Goal: Task Accomplishment & Management: Manage account settings

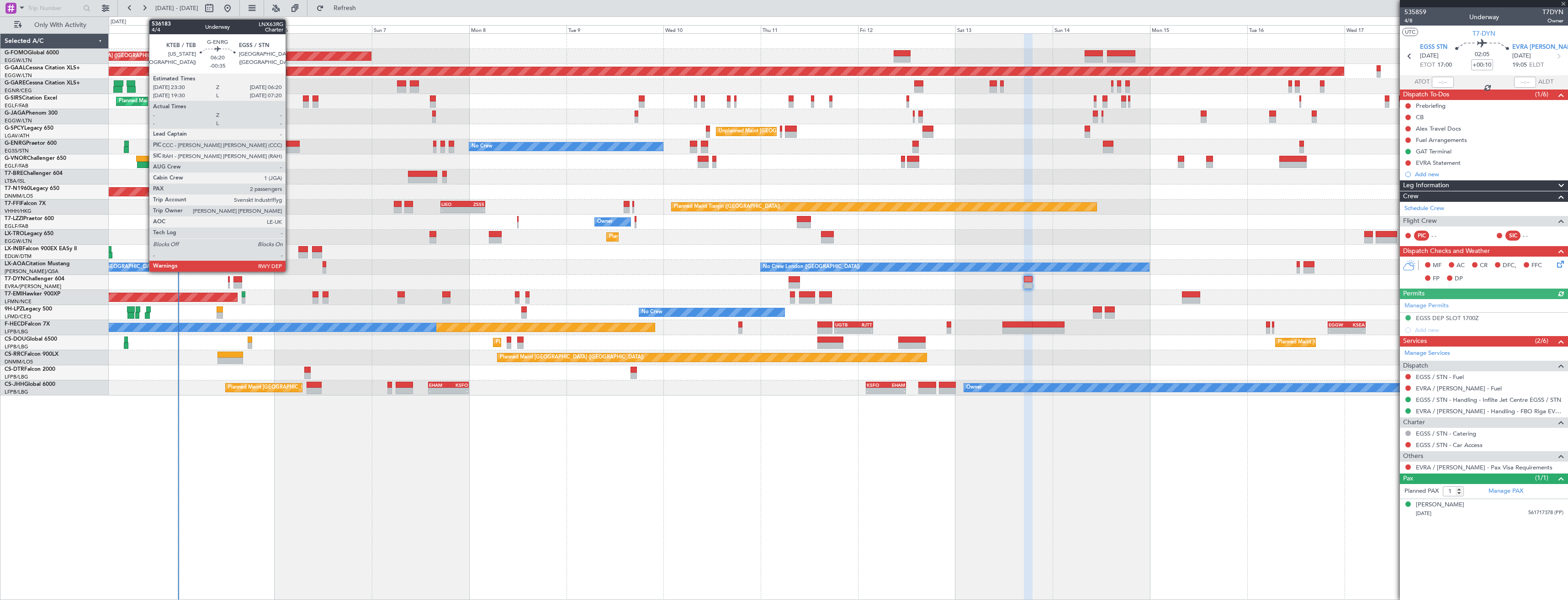
click at [290, 142] on div at bounding box center [286, 144] width 28 height 7
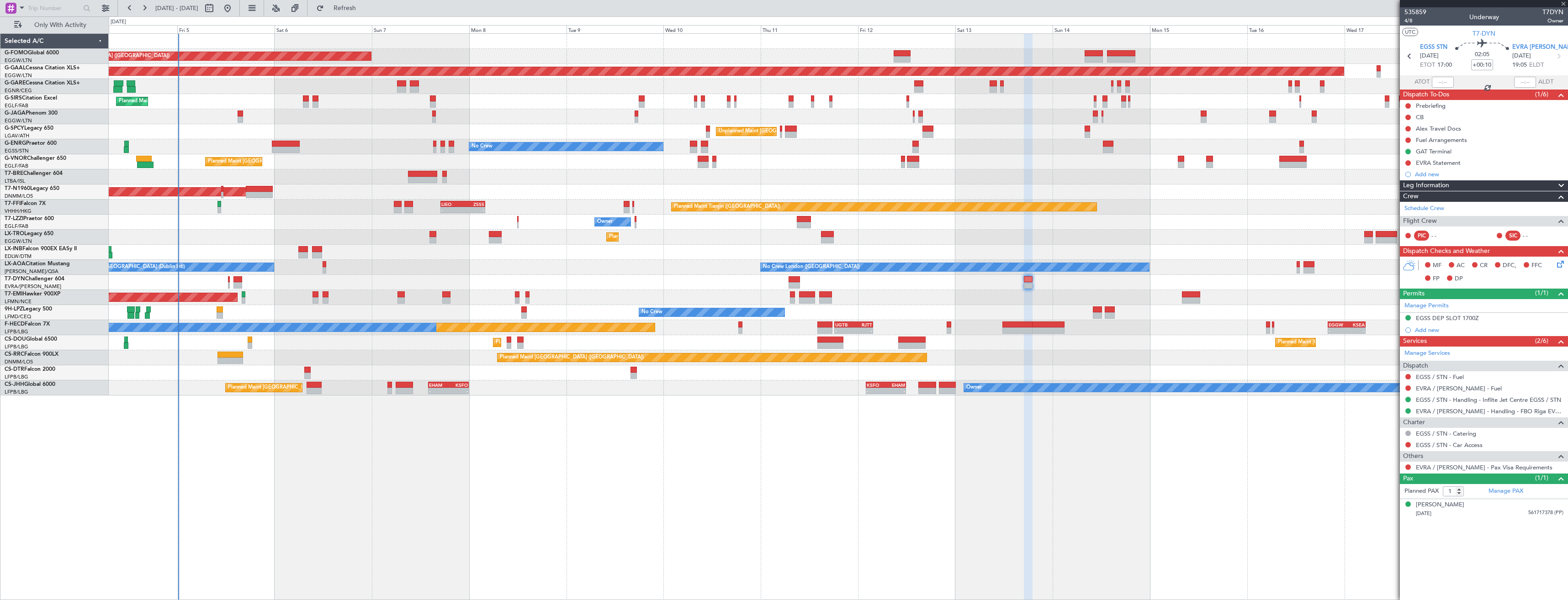
type input "-00:35"
type input "2"
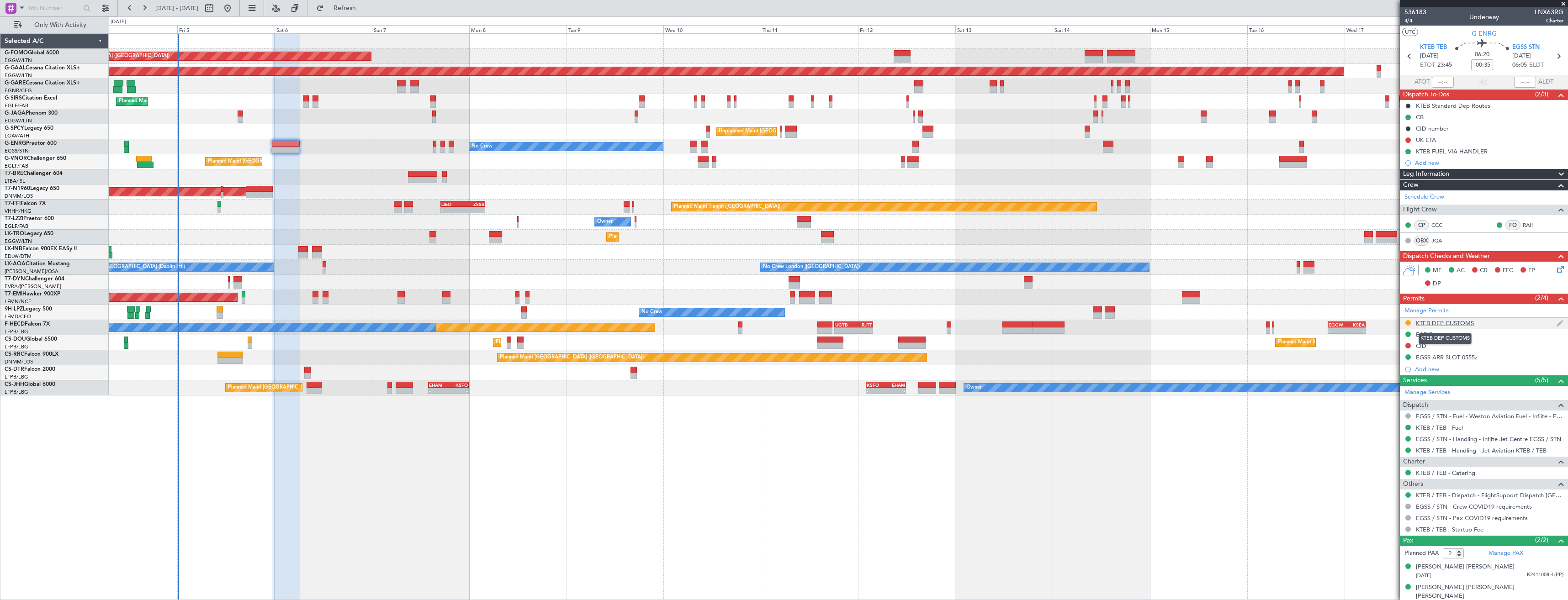
click at [1459, 324] on div "KTEB DEP CUSTOMS" at bounding box center [1444, 323] width 58 height 8
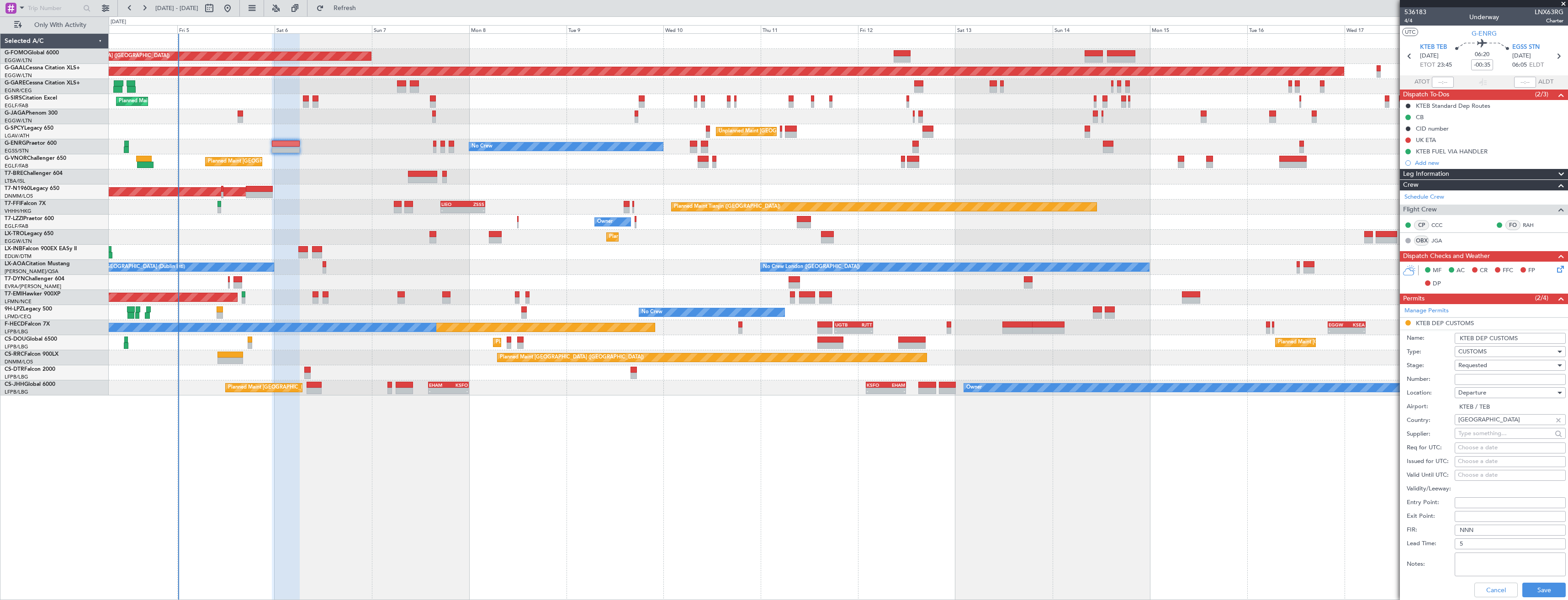
click at [1468, 382] on input "Number:" at bounding box center [1510, 380] width 111 height 11
paste input "CJC"
click at [1503, 376] on input "CJC" at bounding box center [1510, 380] width 111 height 11
paste input "Log #51082."
type input "CJC Log #51082"
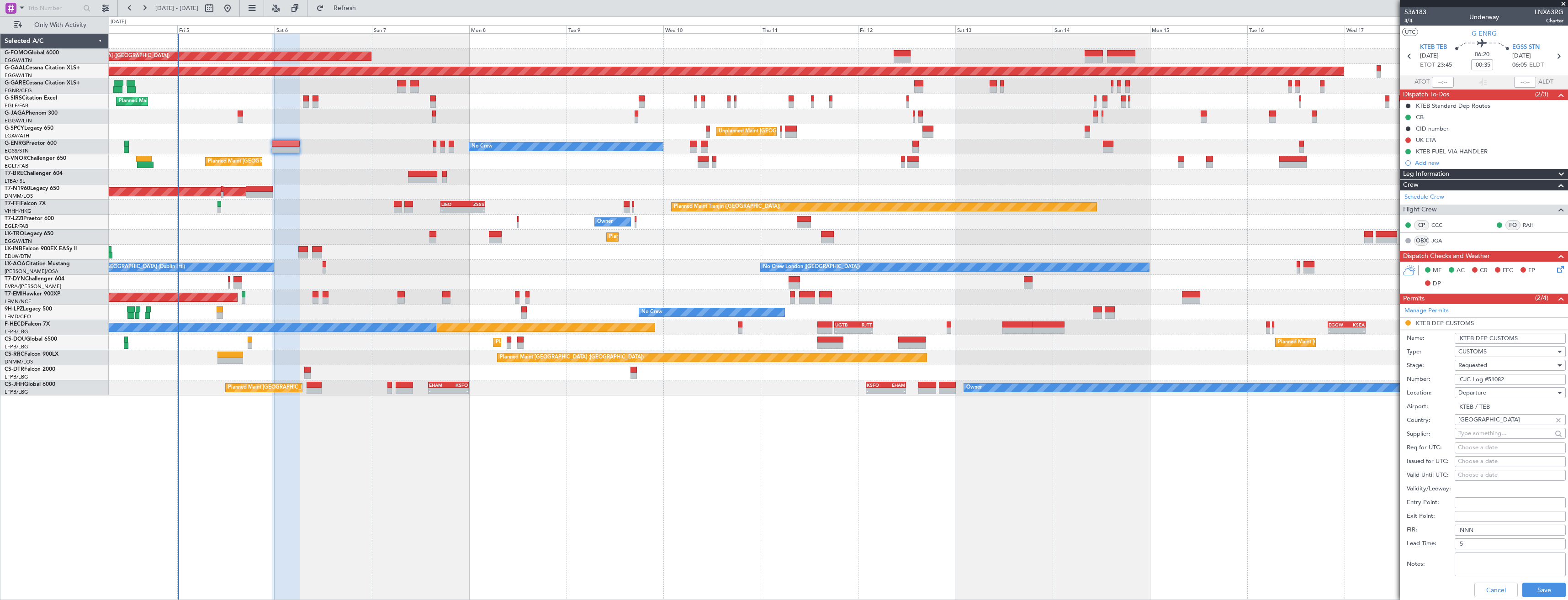
click at [1485, 361] on span "Requested" at bounding box center [1472, 366] width 29 height 9
click at [1491, 432] on span "Received OK" at bounding box center [1507, 434] width 96 height 14
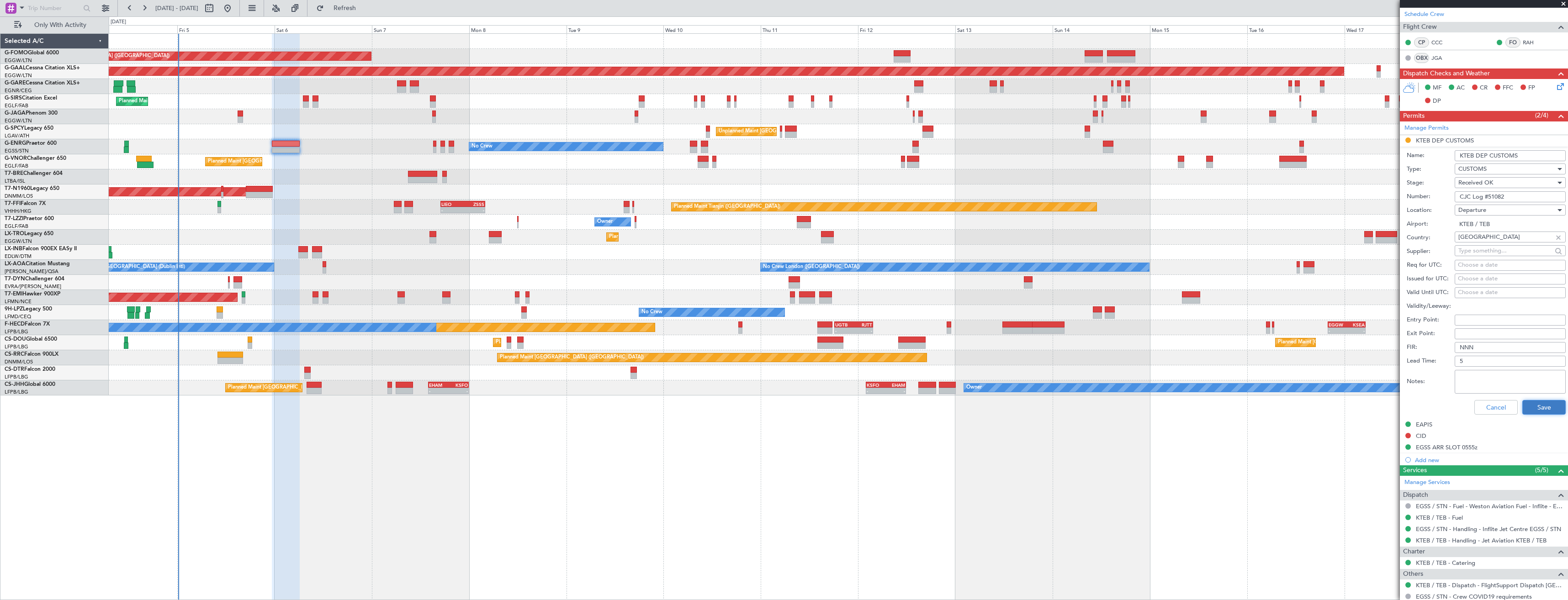
click at [1529, 402] on button "Save" at bounding box center [1544, 408] width 43 height 15
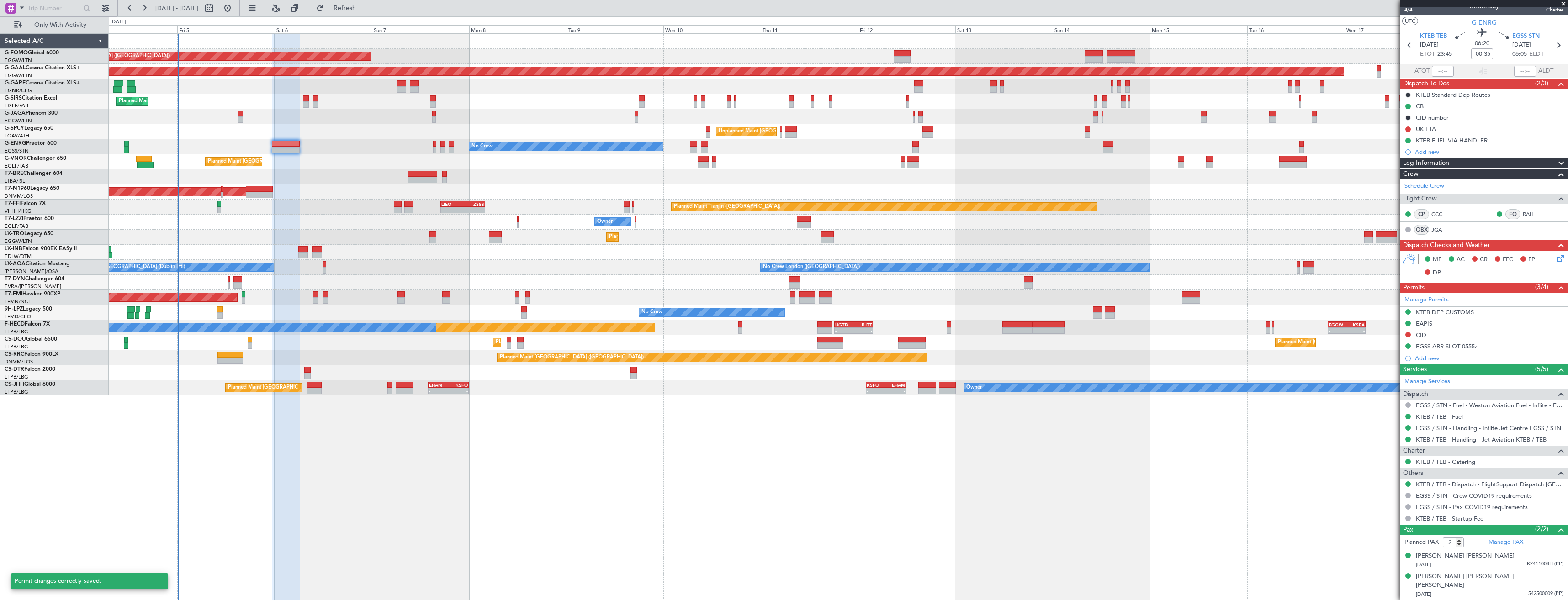
scroll to position [2, 0]
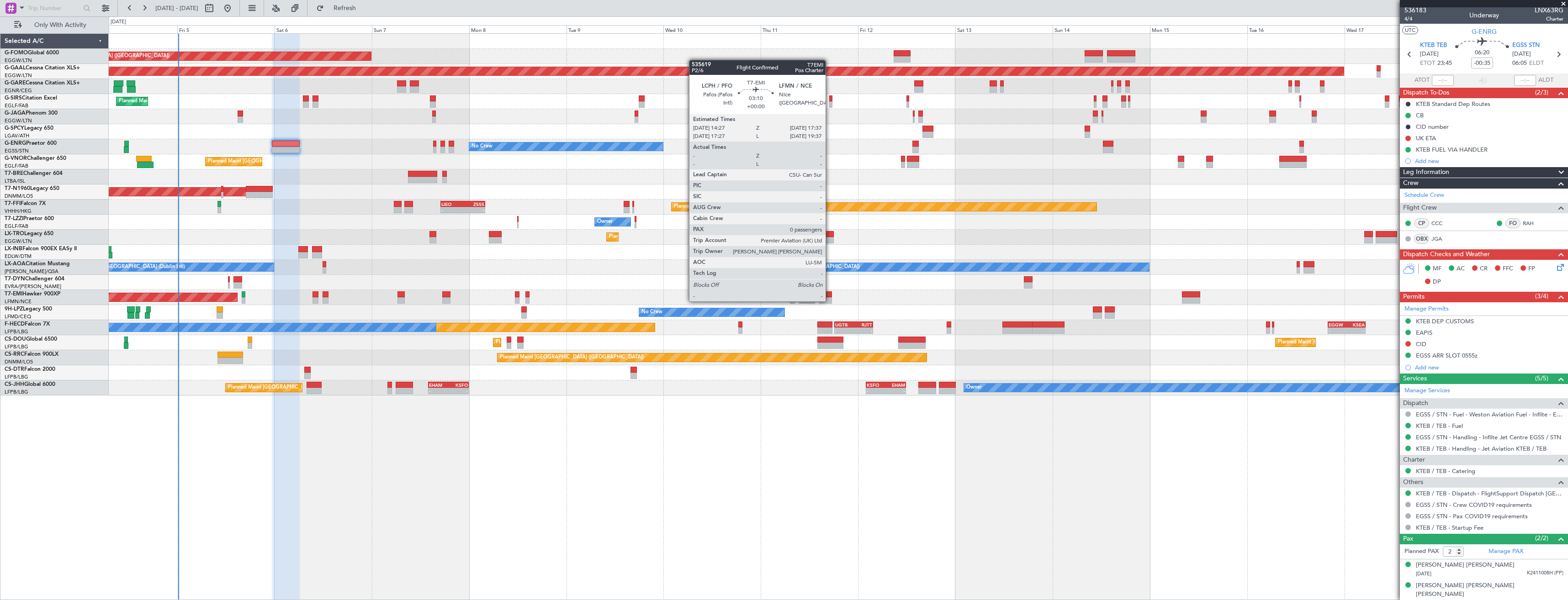
click at [830, 301] on div at bounding box center [826, 301] width 13 height 7
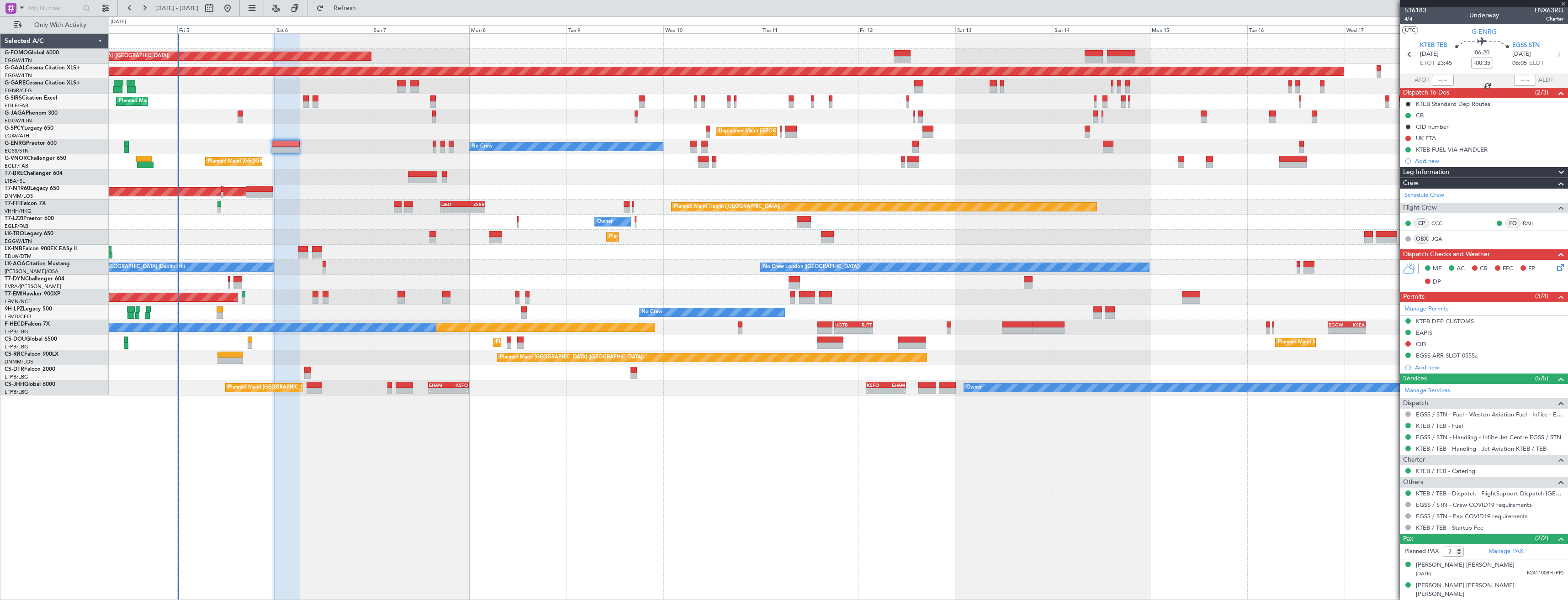
type input "0"
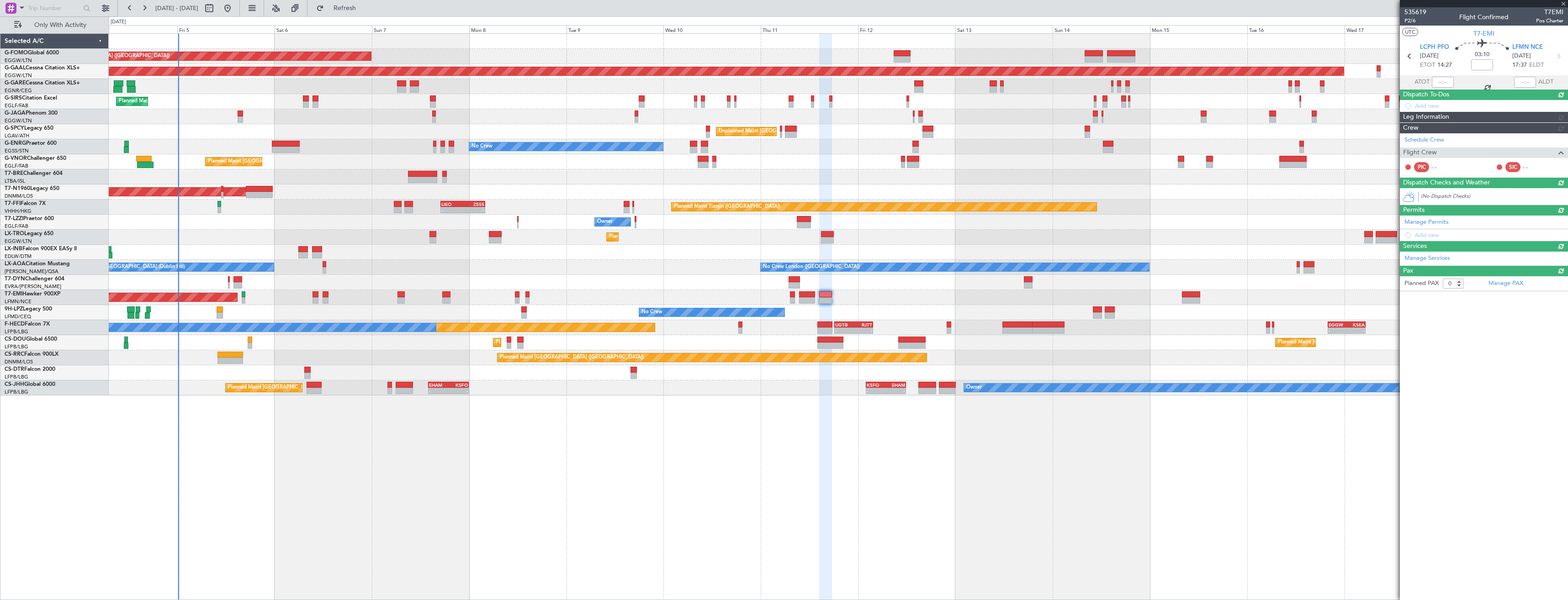
scroll to position [0, 0]
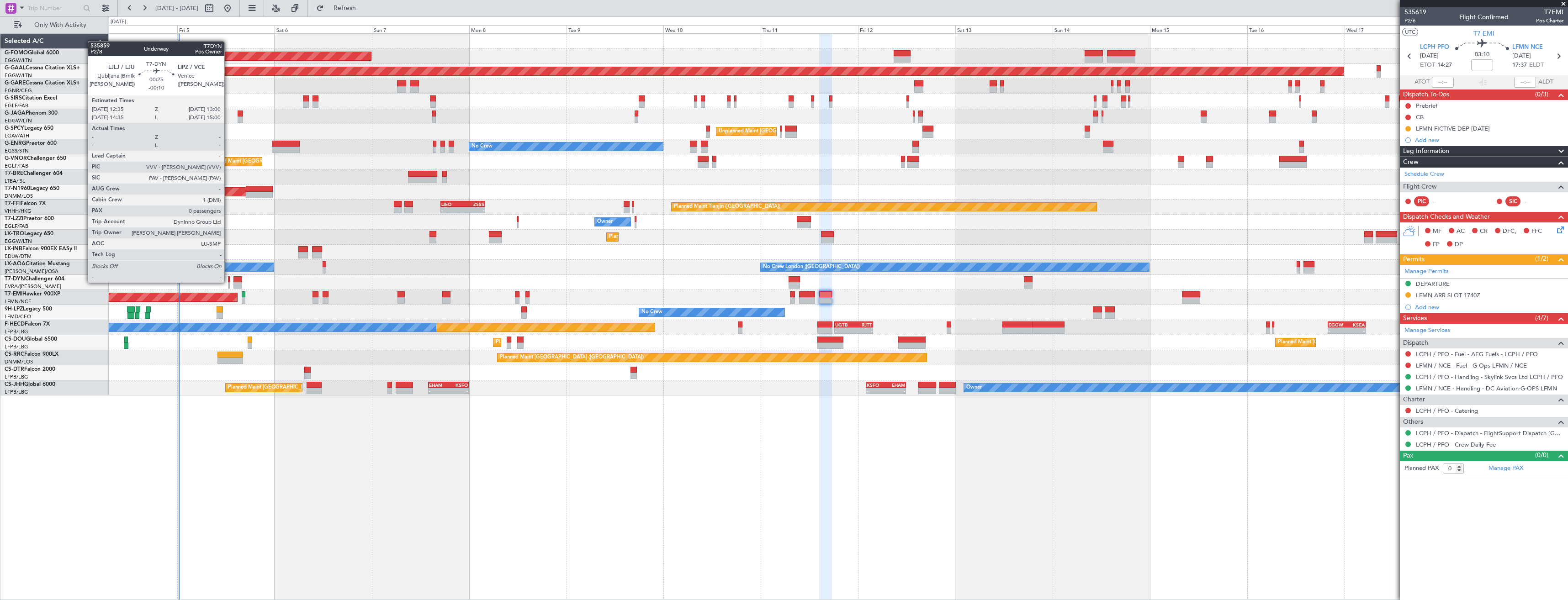
click at [228, 282] on div at bounding box center [229, 279] width 2 height 7
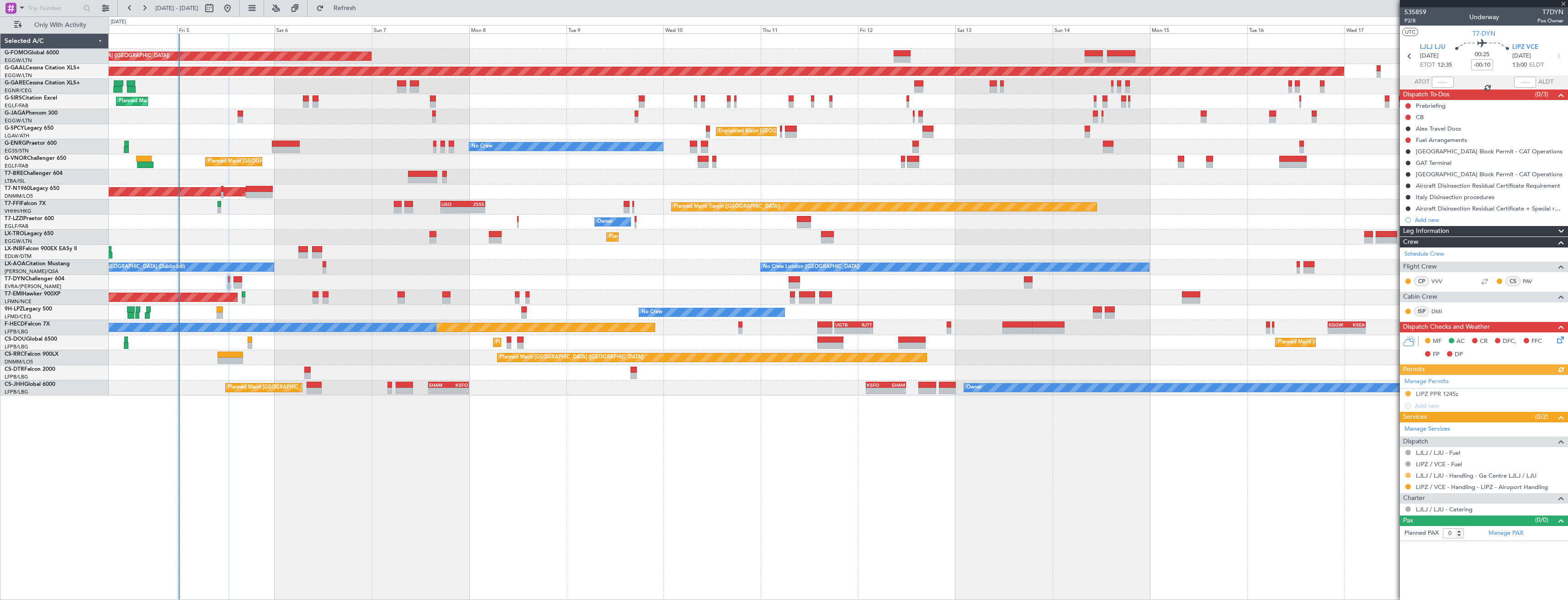
click at [1410, 476] on button at bounding box center [1408, 475] width 5 height 5
click at [1379, 579] on span "Confirmed" at bounding box center [1382, 584] width 29 height 9
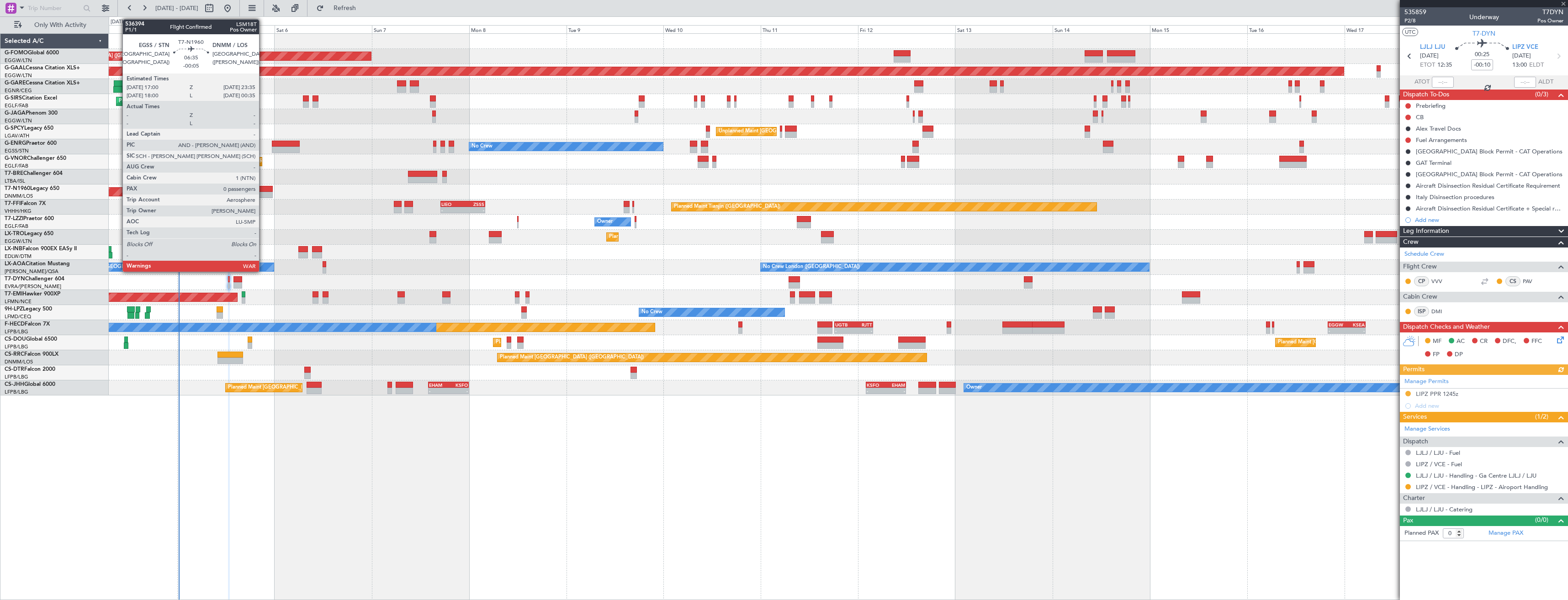
click at [263, 189] on div at bounding box center [259, 189] width 27 height 7
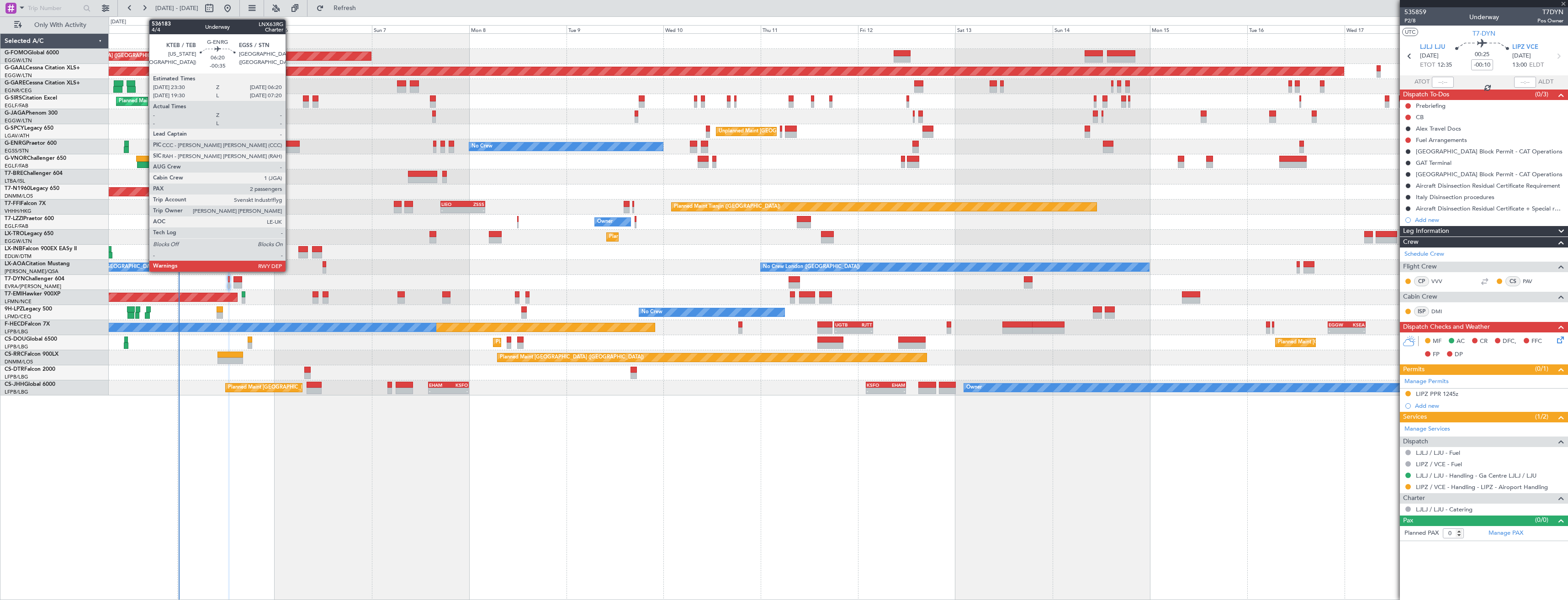
click at [290, 144] on div at bounding box center [286, 144] width 28 height 7
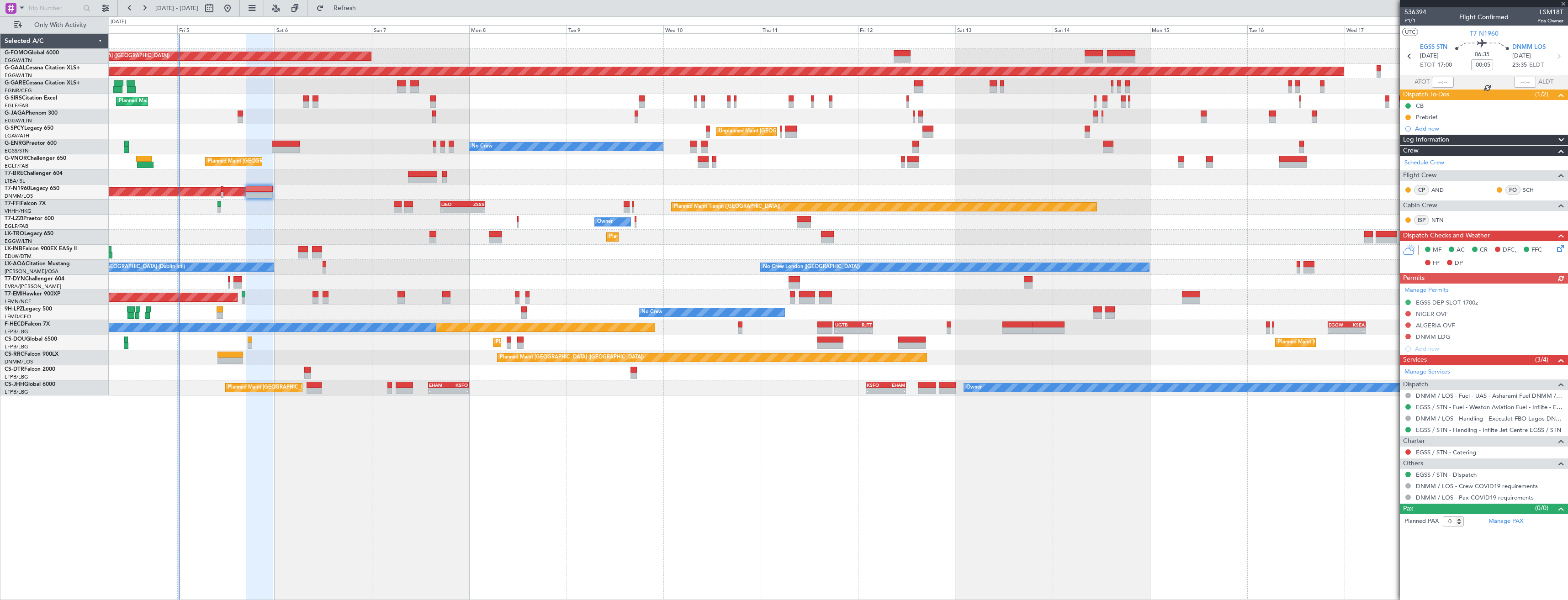
type input "-00:35"
type input "2"
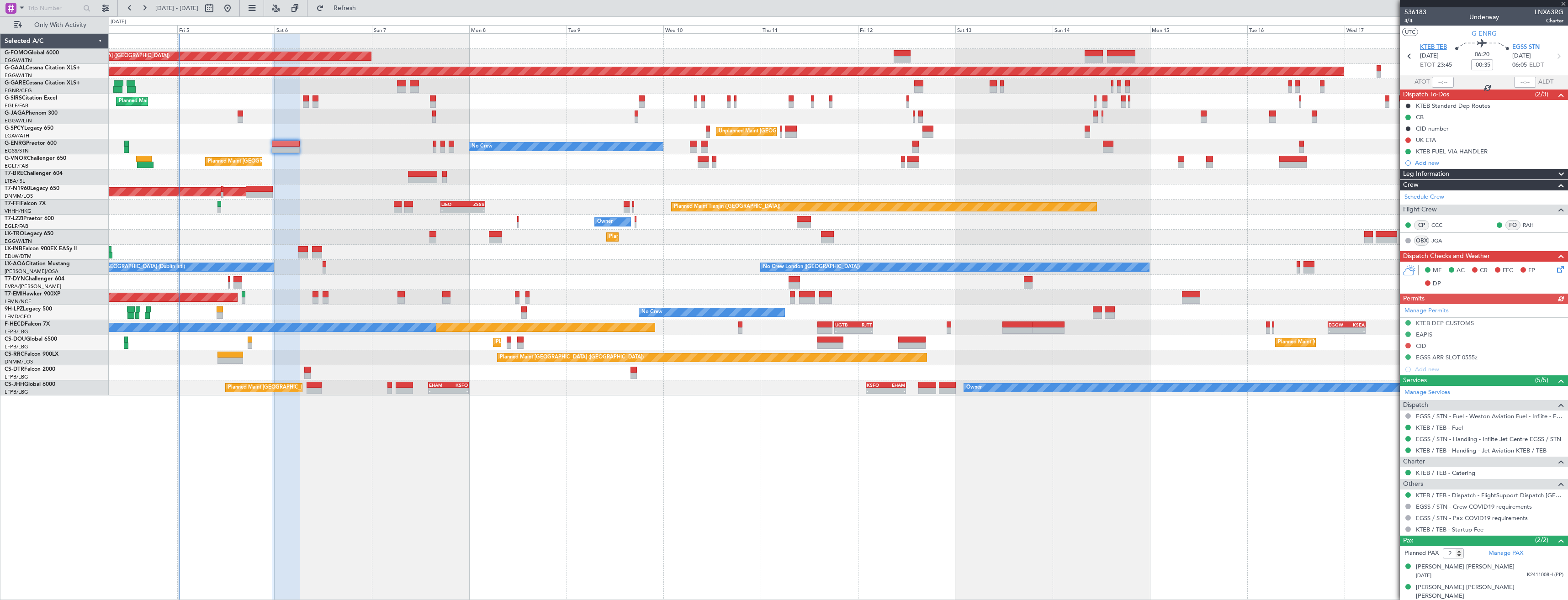
click at [1425, 49] on span "KTEB TEB" at bounding box center [1433, 47] width 27 height 9
